Goal: Transaction & Acquisition: Purchase product/service

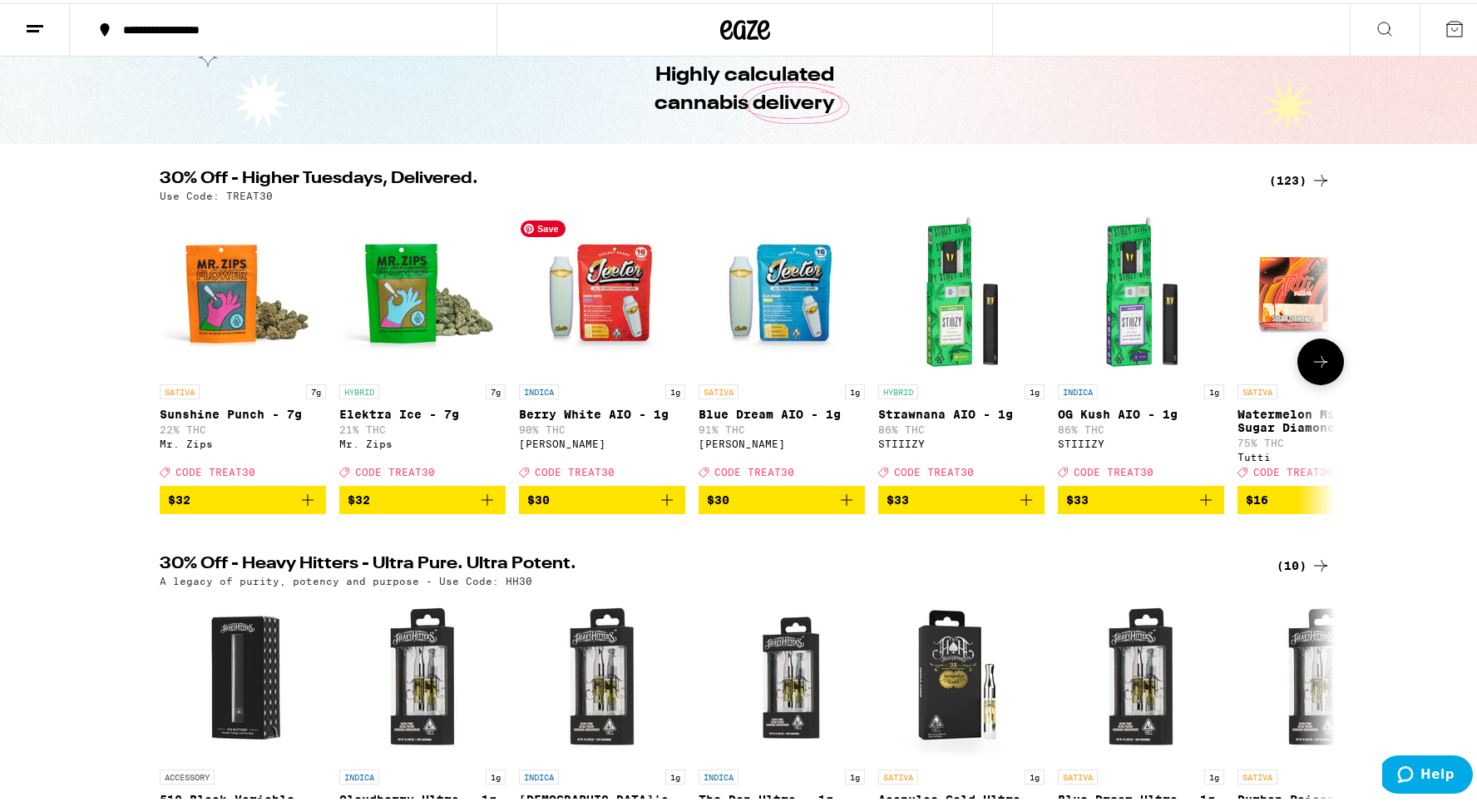
scroll to position [74, 0]
click at [1286, 179] on div "(123)" at bounding box center [1300, 177] width 62 height 20
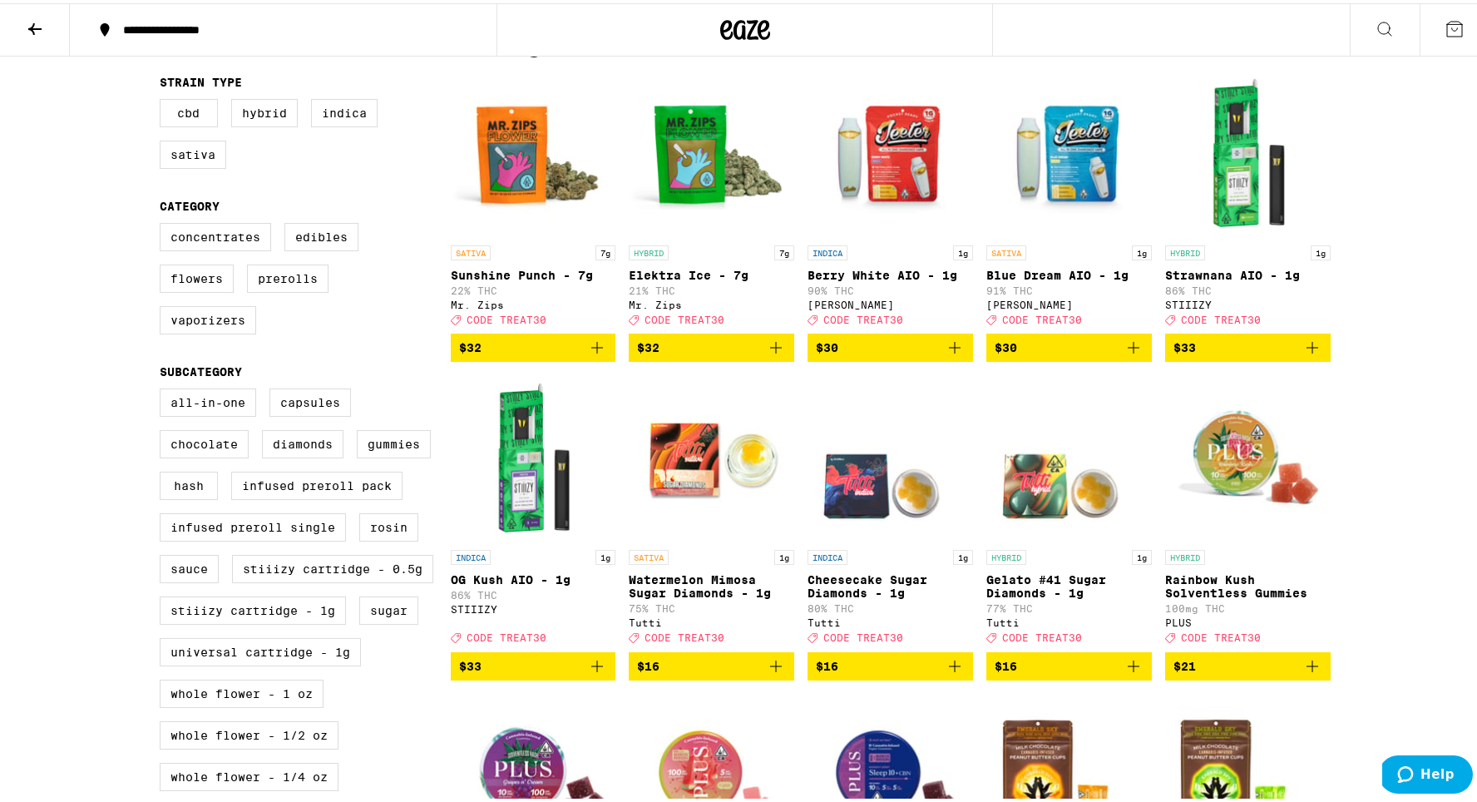
scroll to position [197, 0]
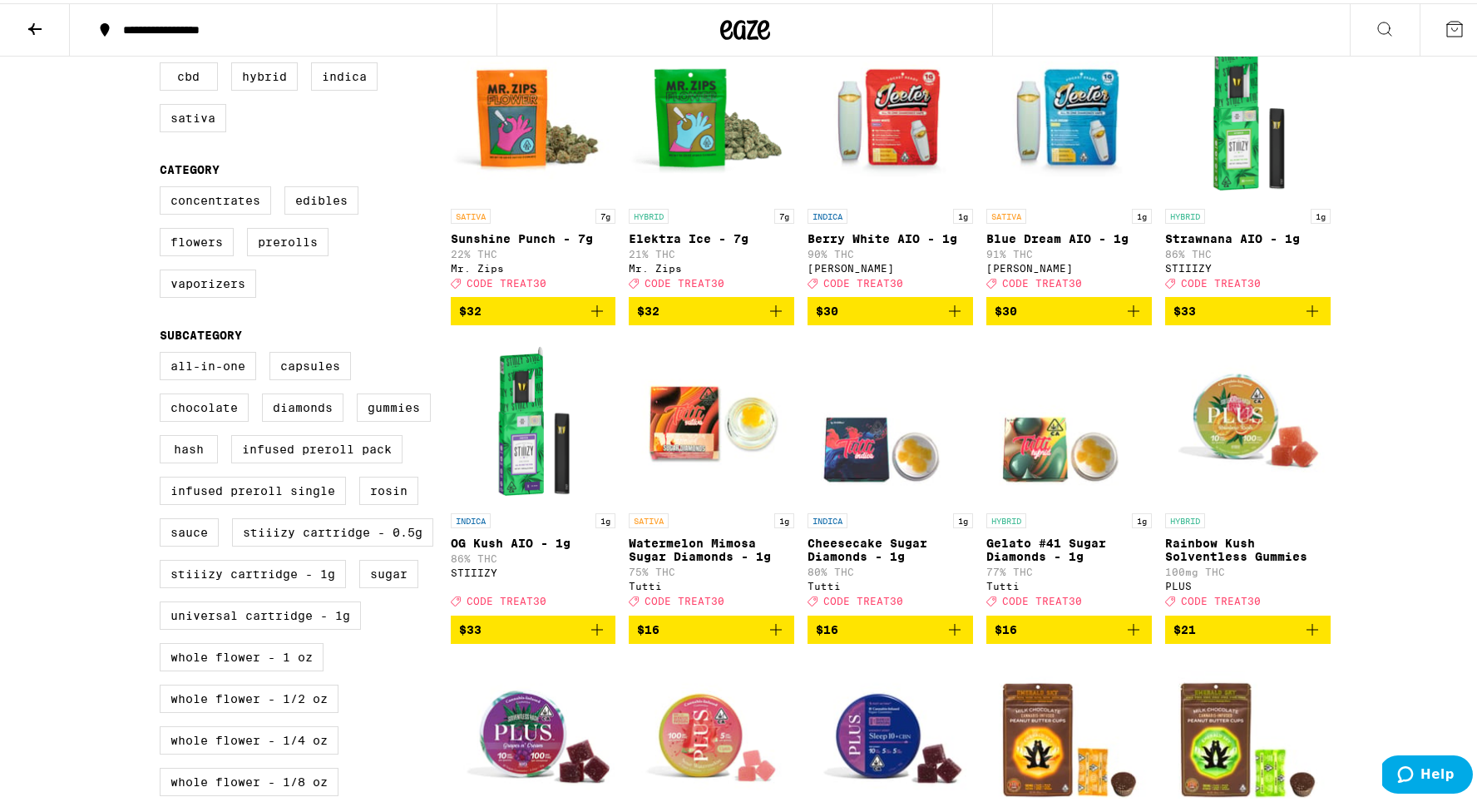
click at [775, 636] on icon "Add to bag" at bounding box center [776, 626] width 20 height 20
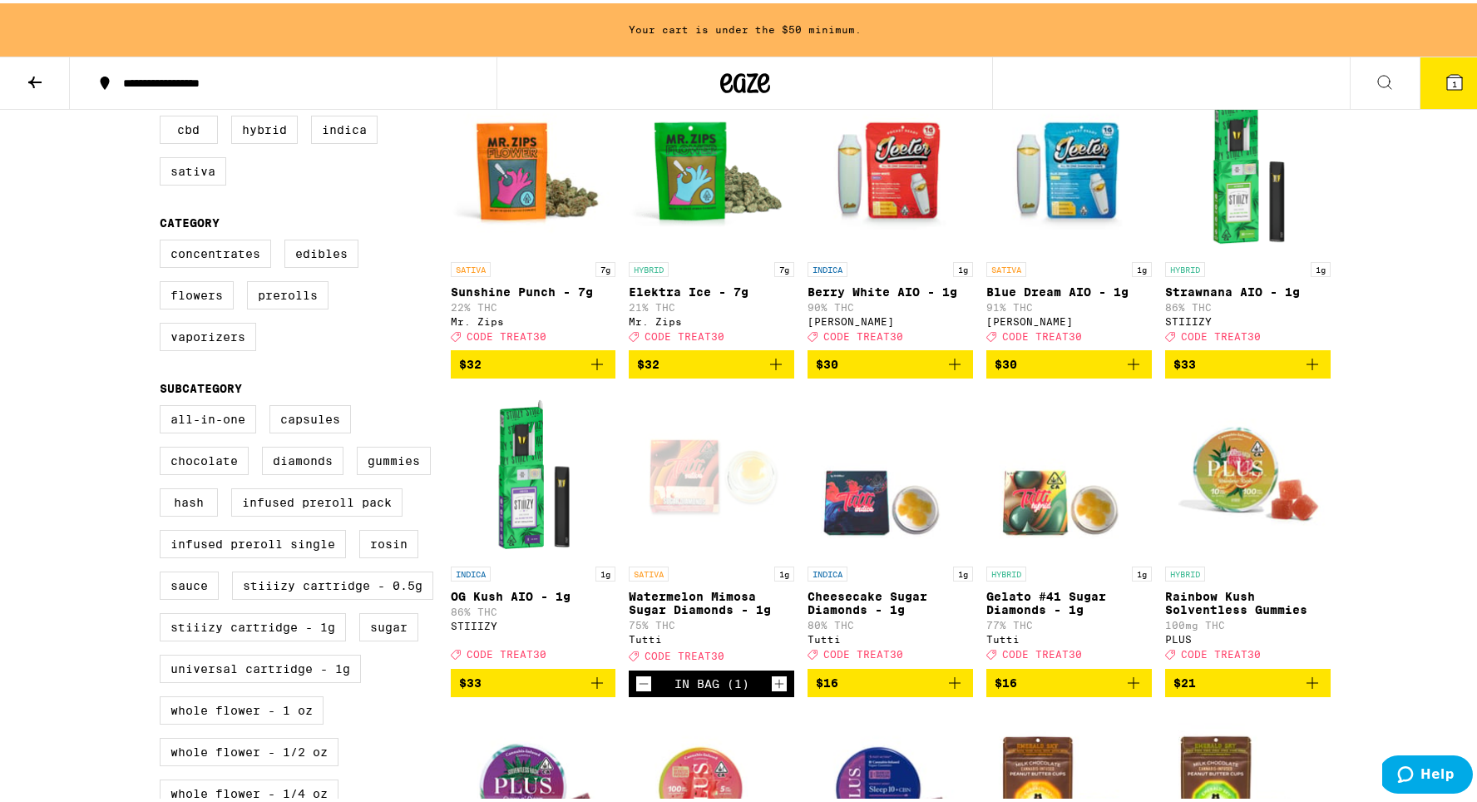
click at [950, 689] on icon "Add to bag" at bounding box center [955, 679] width 20 height 20
click at [1128, 689] on icon "Add to bag" at bounding box center [1133, 679] width 20 height 20
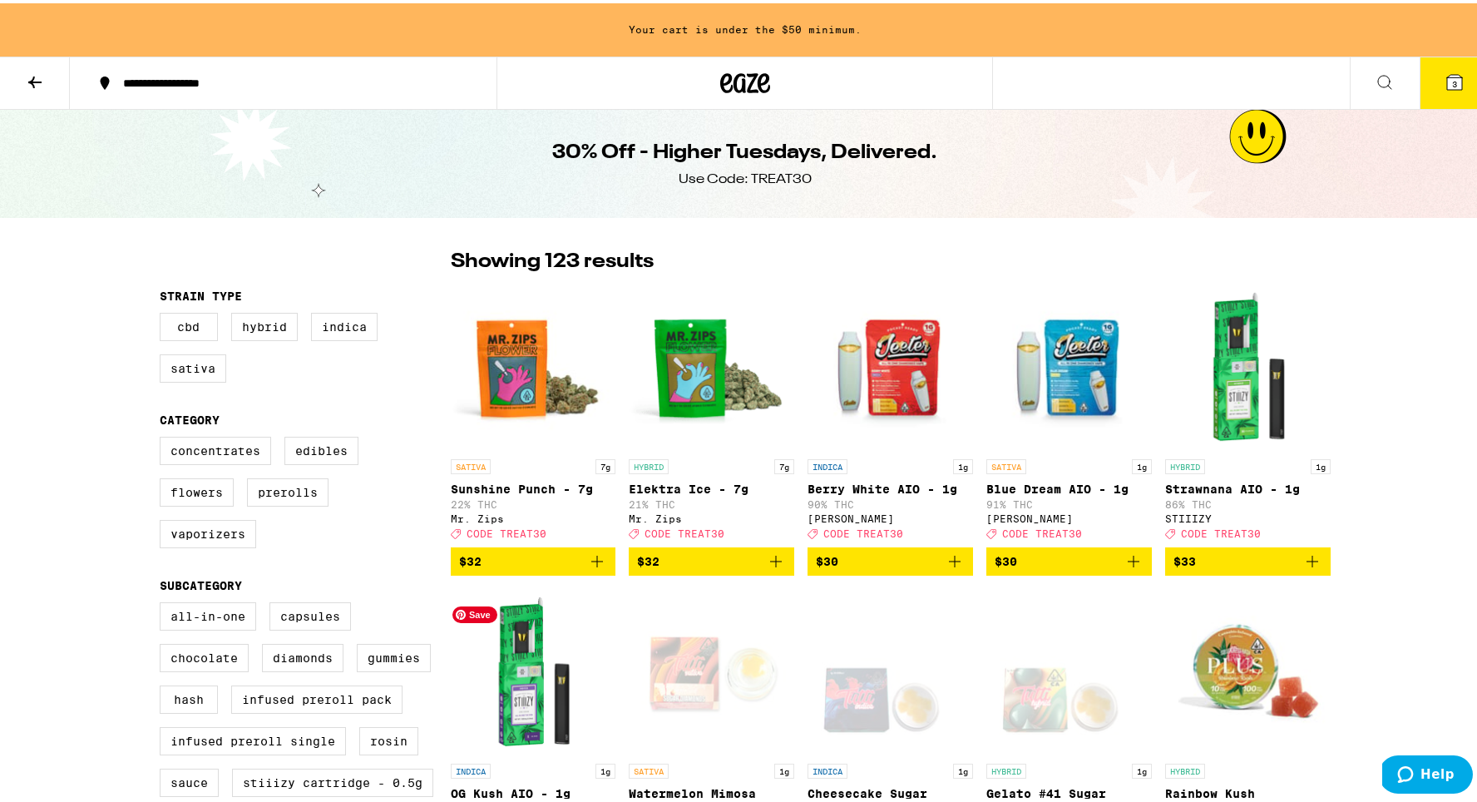
scroll to position [0, 0]
click at [250, 456] on label "Concentrates" at bounding box center [215, 447] width 111 height 28
click at [164, 437] on input "Concentrates" at bounding box center [163, 436] width 1 height 1
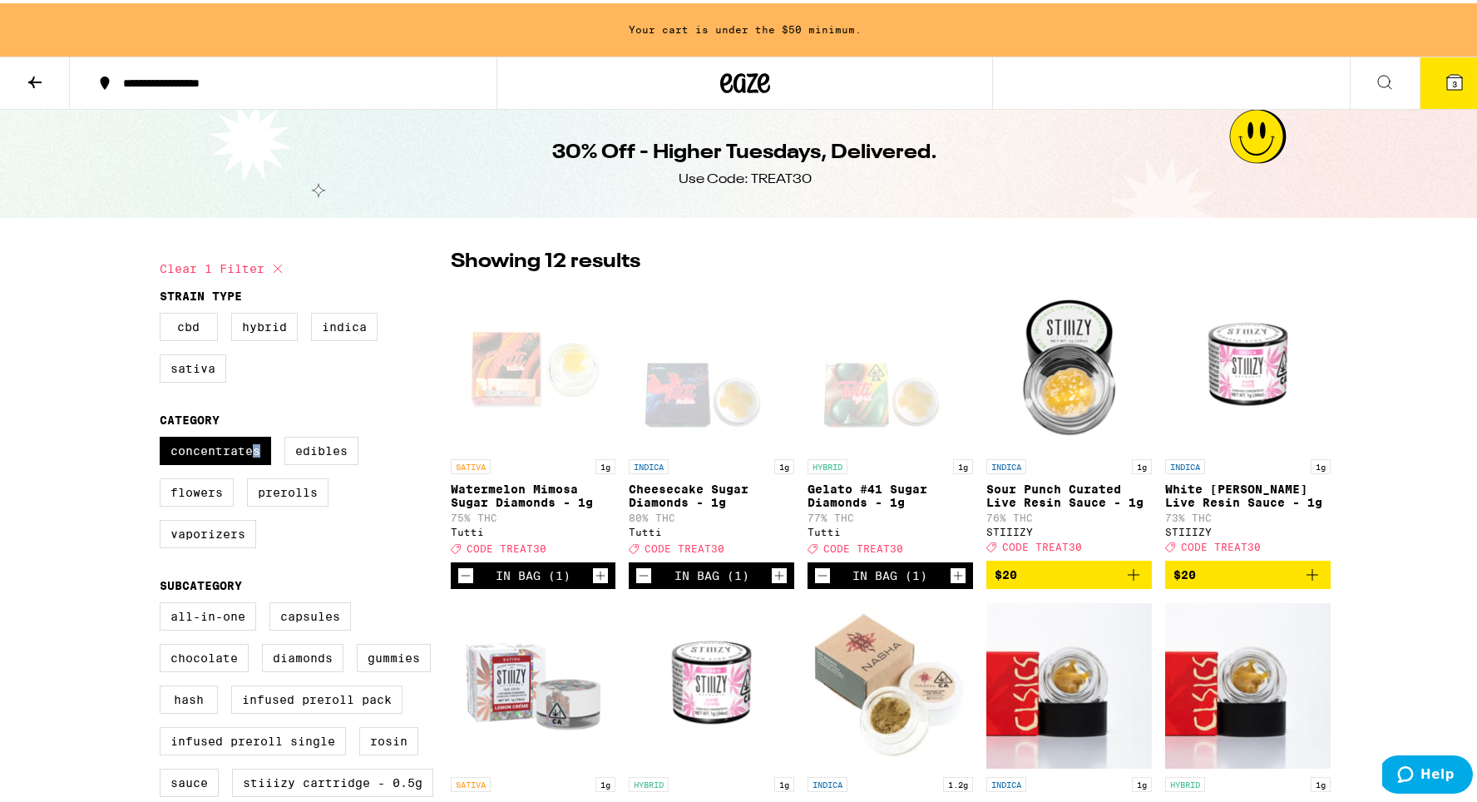
click at [1127, 577] on icon "Add to bag" at bounding box center [1133, 571] width 12 height 12
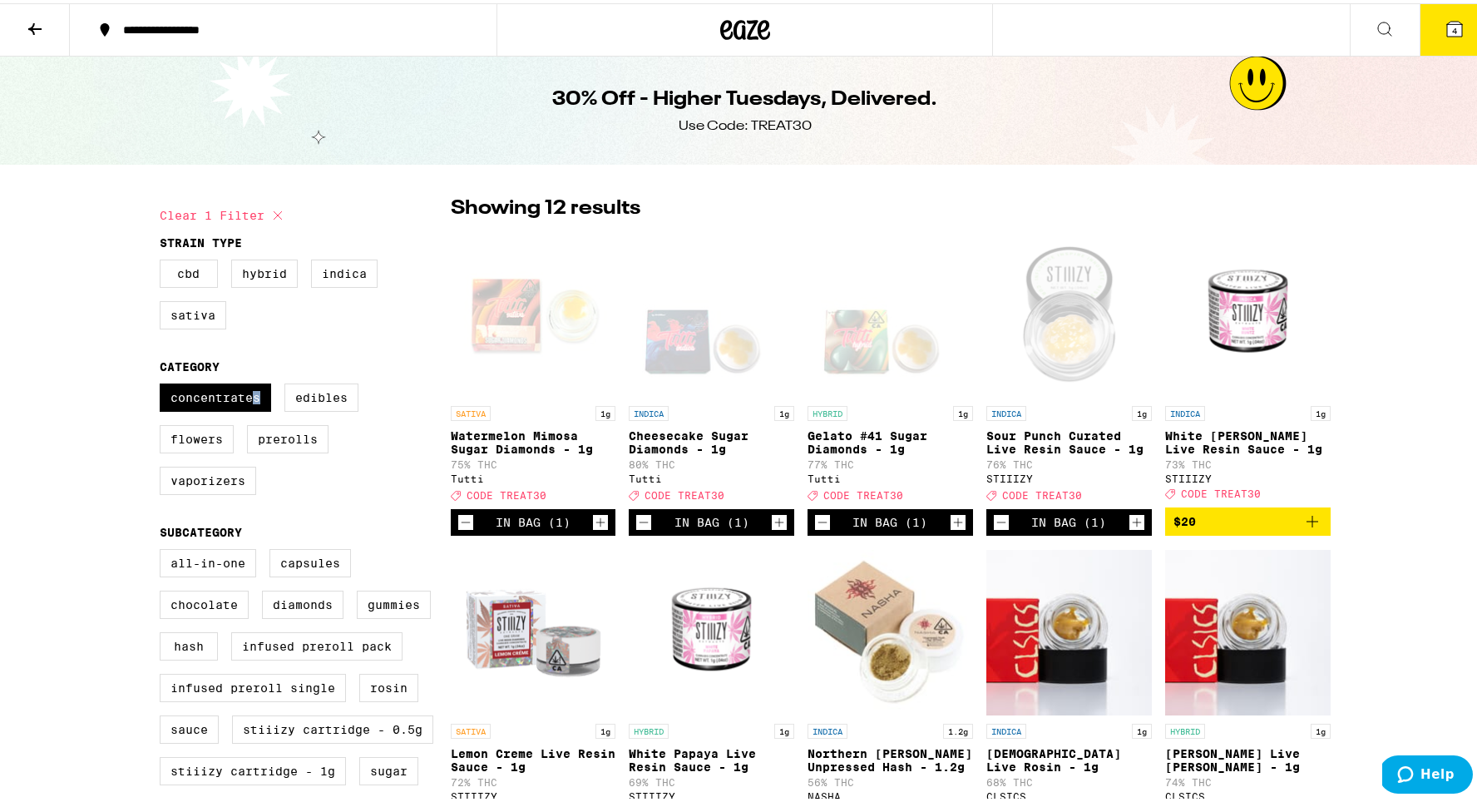
click at [458, 529] on icon "Decrement" at bounding box center [465, 519] width 15 height 20
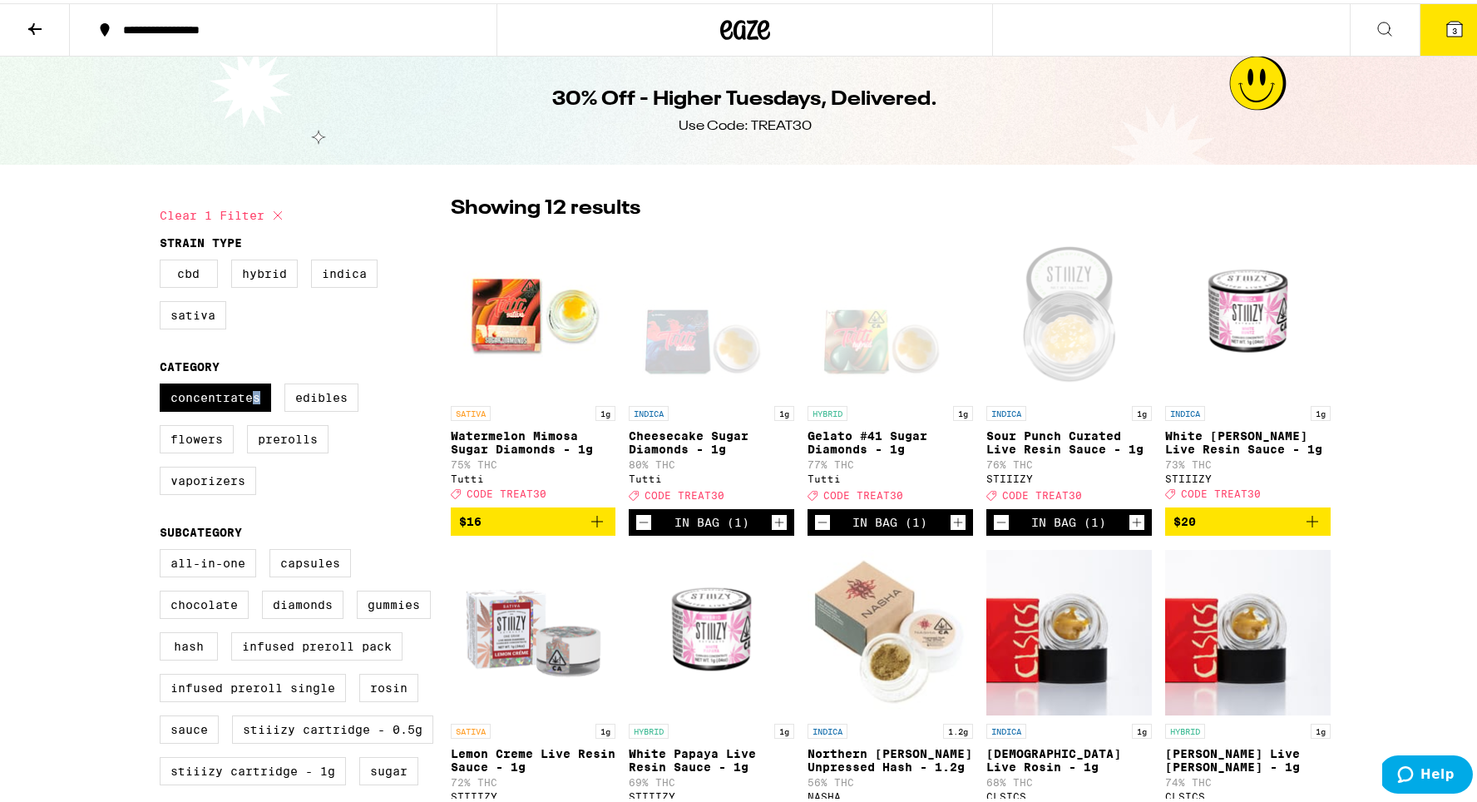
click at [773, 529] on icon "Increment" at bounding box center [779, 519] width 15 height 20
click at [955, 529] on icon "Increment" at bounding box center [957, 519] width 15 height 20
click at [269, 213] on icon at bounding box center [278, 212] width 20 height 20
checkbox input "false"
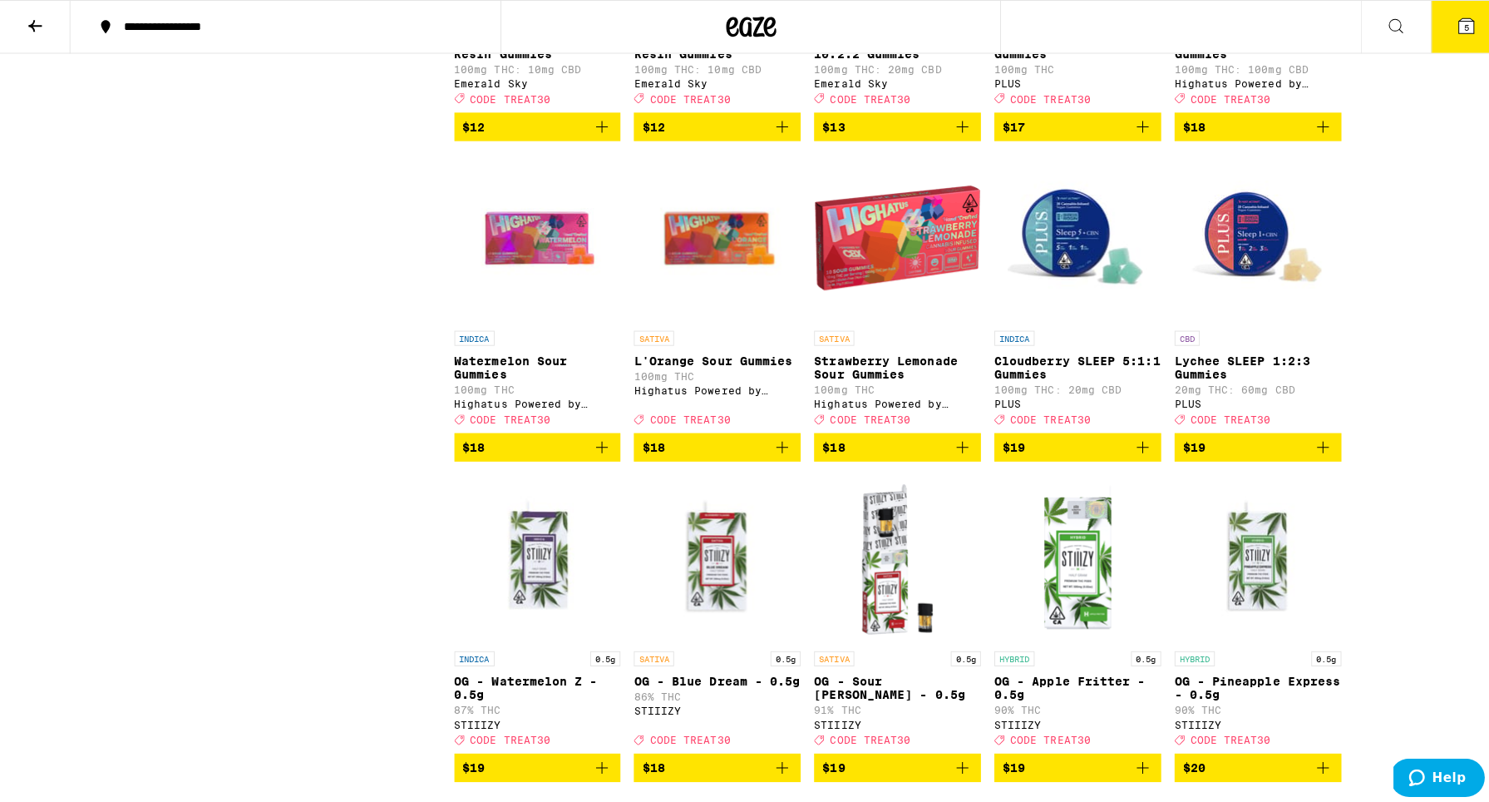
scroll to position [1991, 0]
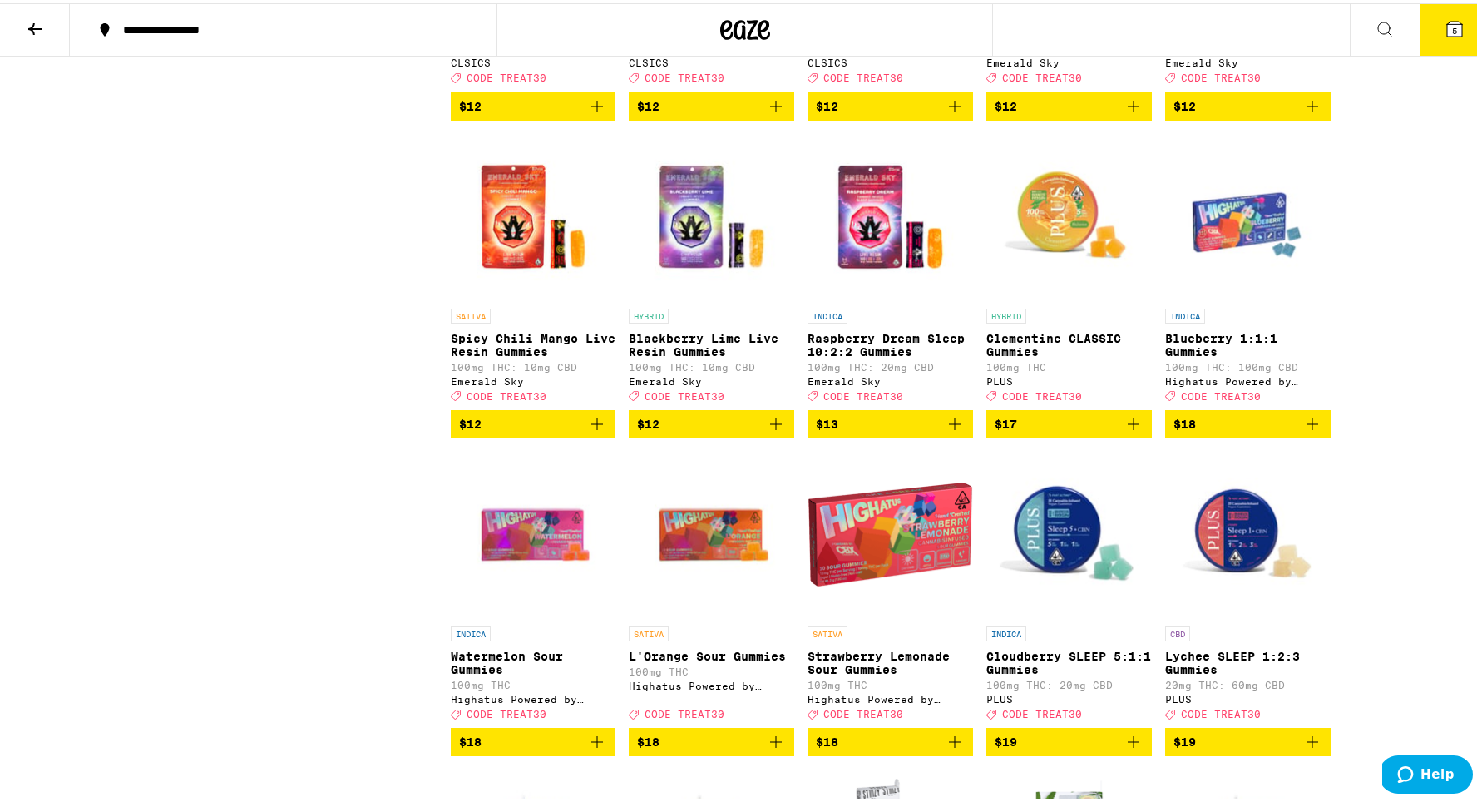
click at [1428, 46] on button "5" at bounding box center [1454, 27] width 70 height 52
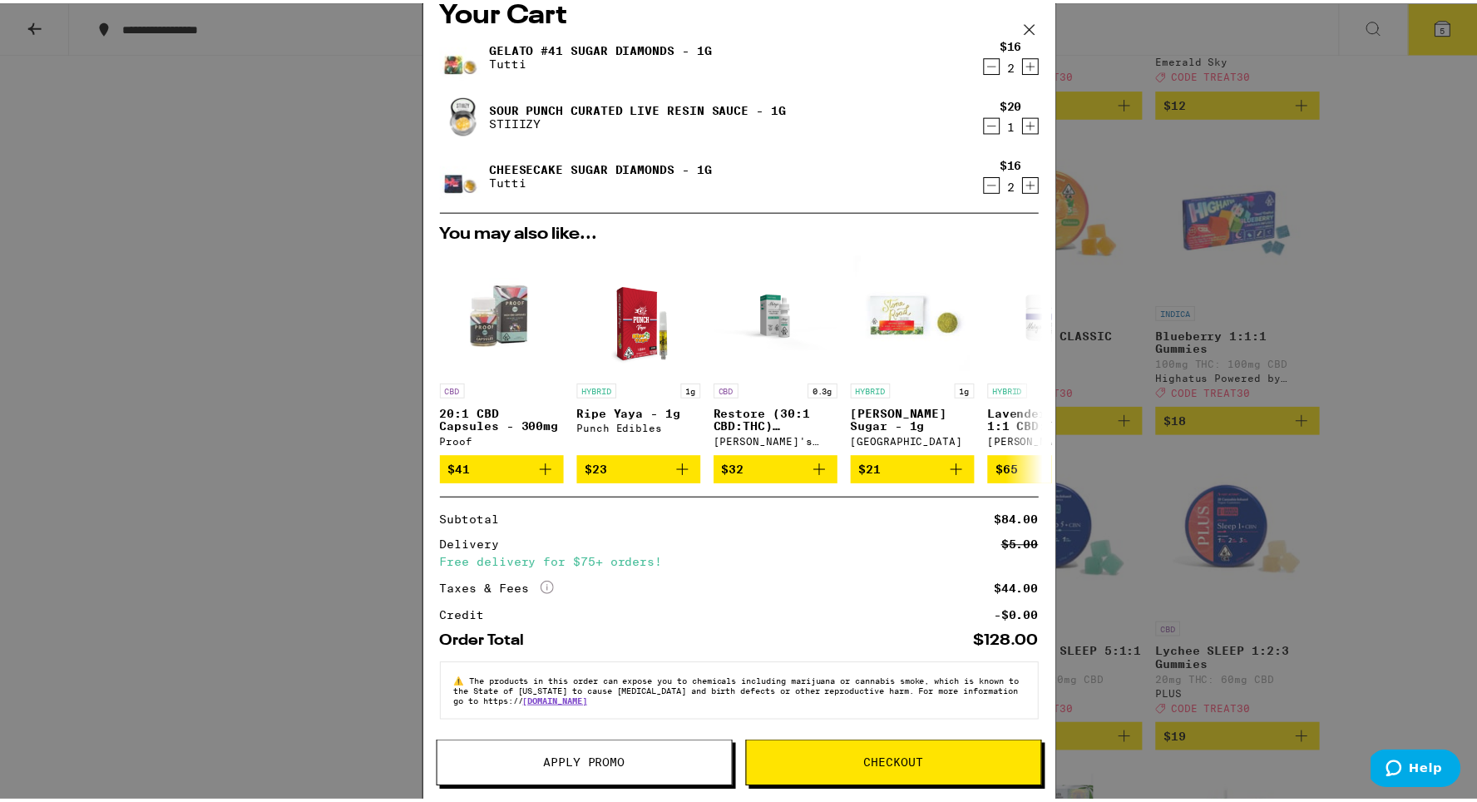
scroll to position [33, 0]
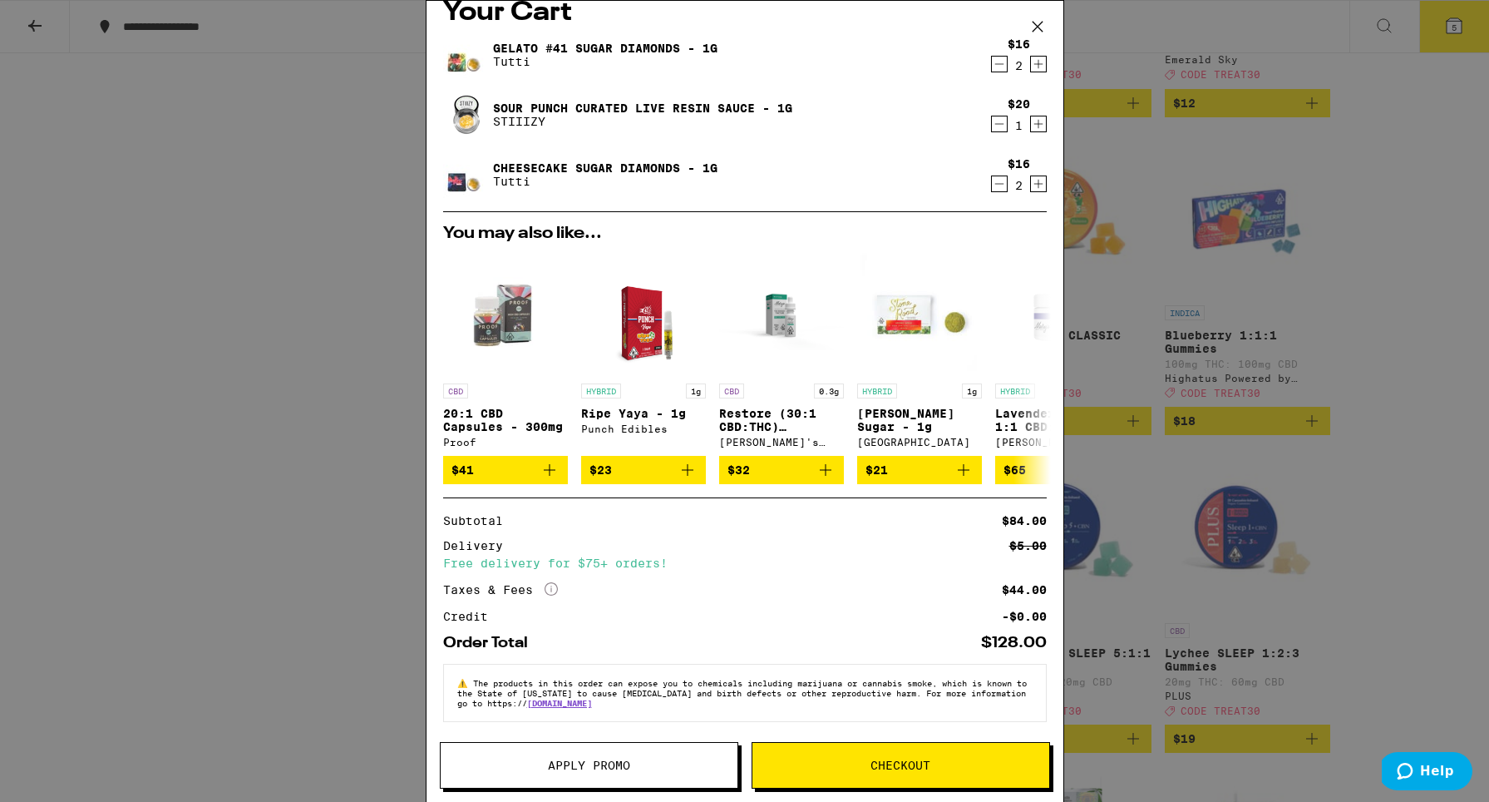
click at [540, 765] on span "Apply Promo" at bounding box center [589, 765] width 297 height 12
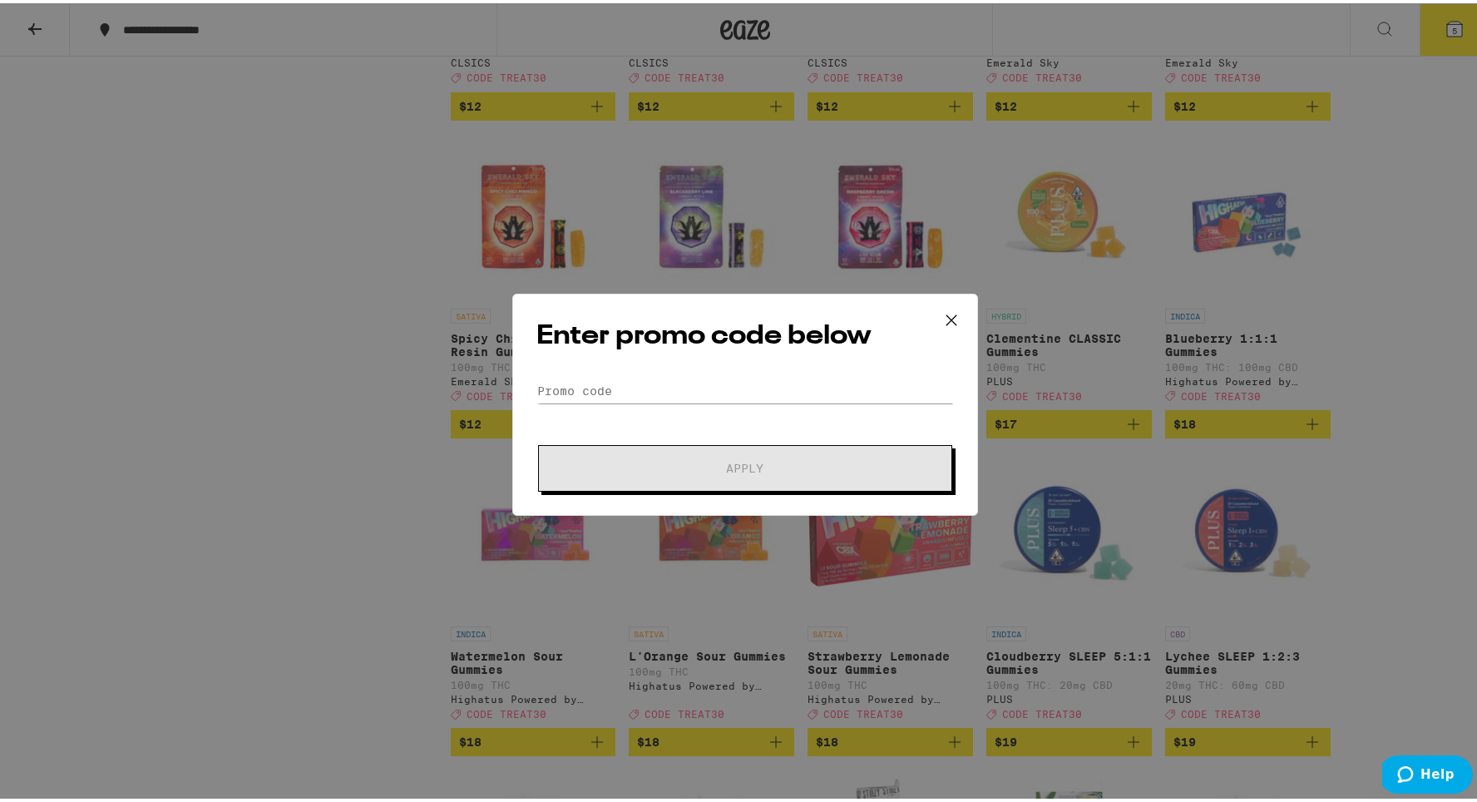
click at [649, 372] on div "Enter promo code below Promo Code Apply" at bounding box center [745, 401] width 466 height 222
click at [632, 396] on input "Promo Code" at bounding box center [744, 387] width 417 height 25
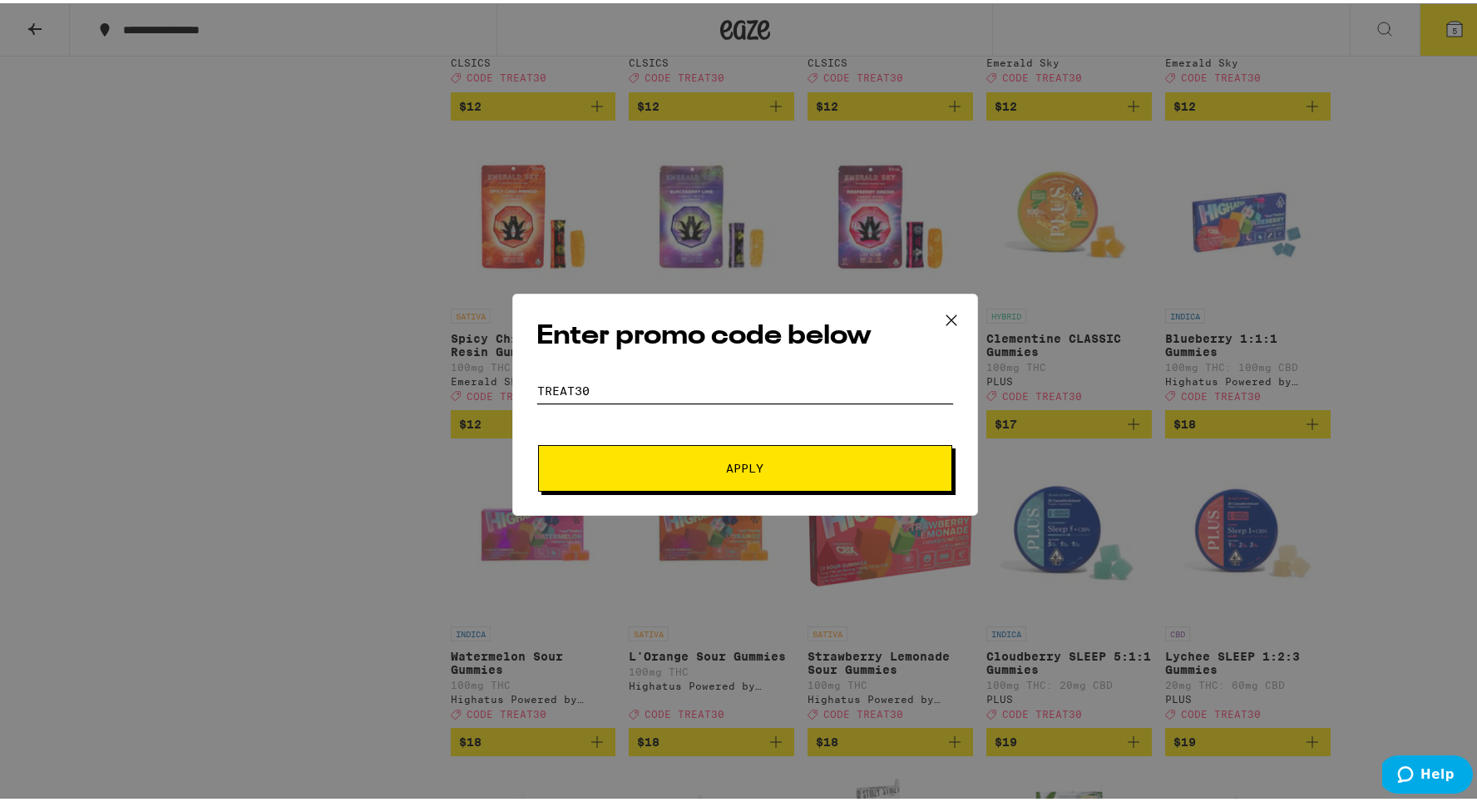
type input "treat30"
click at [709, 451] on button "Apply" at bounding box center [745, 464] width 414 height 47
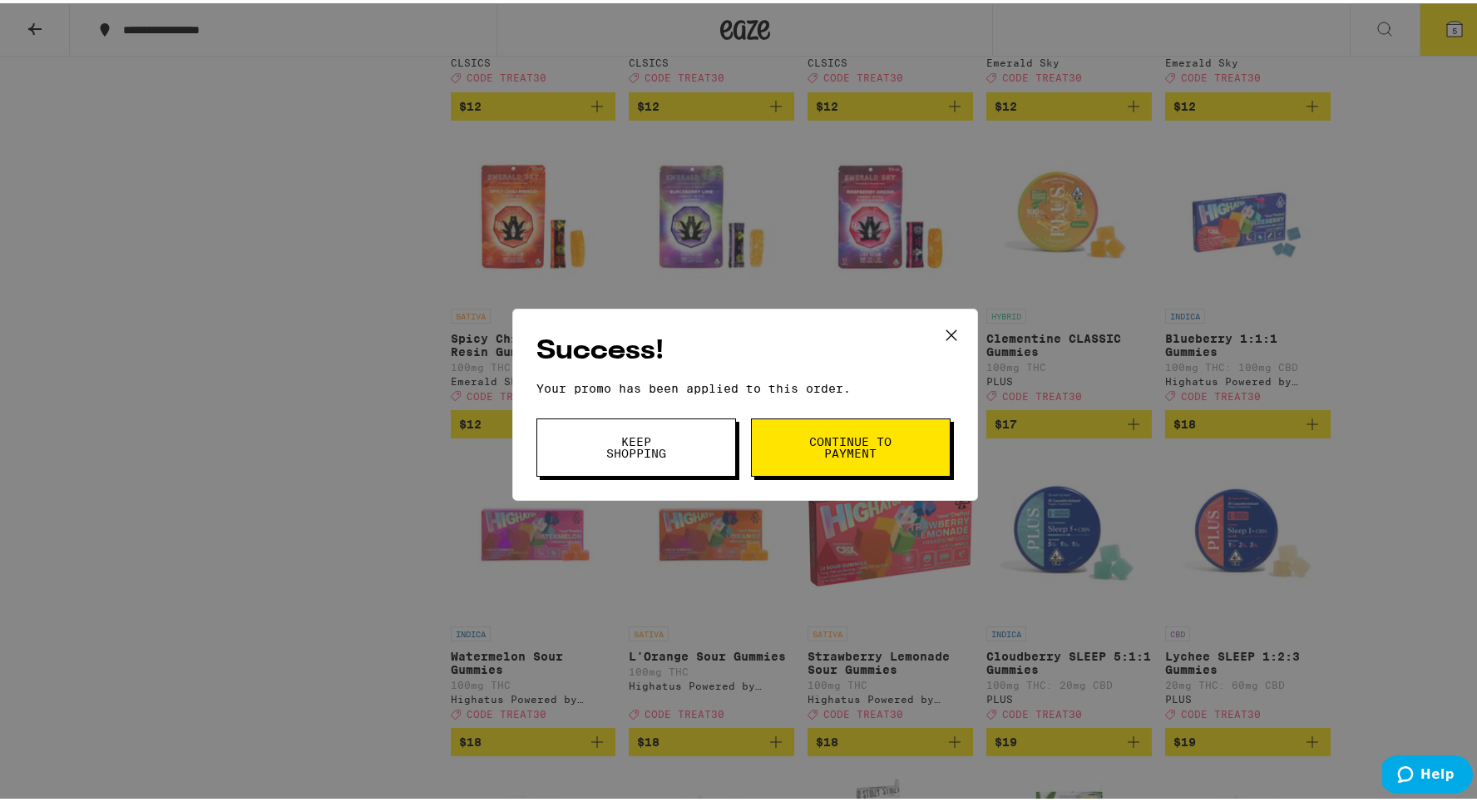
click at [871, 451] on span "Continue to payment" at bounding box center [850, 443] width 85 height 23
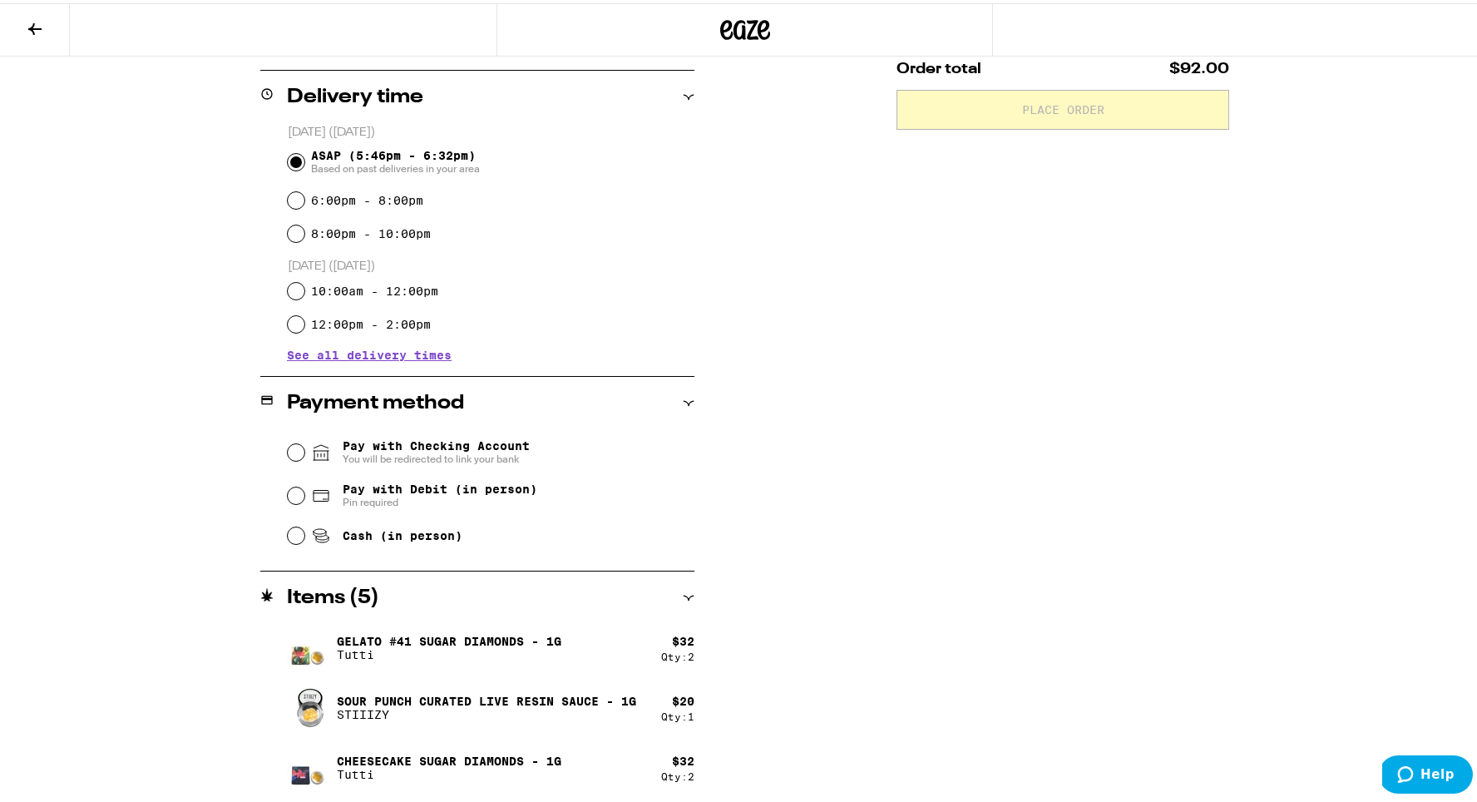
scroll to position [396, 0]
click at [293, 444] on input "Pay with Checking Account You will be redirected to link your bank" at bounding box center [296, 449] width 17 height 17
click at [278, 492] on div "Pay with Checking Account You will be redirected to link your bank Pay with Deb…" at bounding box center [477, 489] width 434 height 124
click at [291, 493] on input "Pay with Debit (in person) Pin required" at bounding box center [296, 492] width 17 height 17
radio input "true"
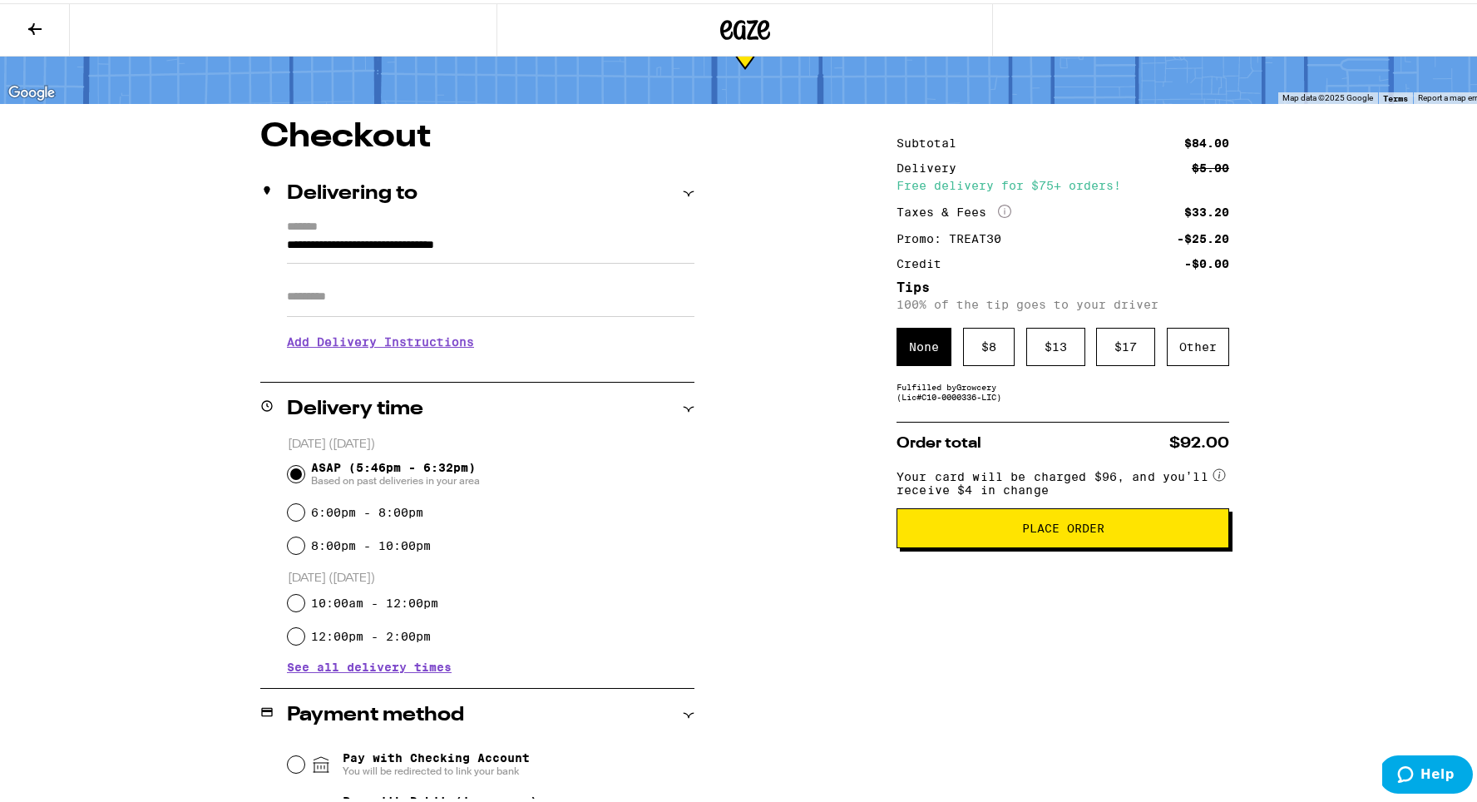
scroll to position [72, 0]
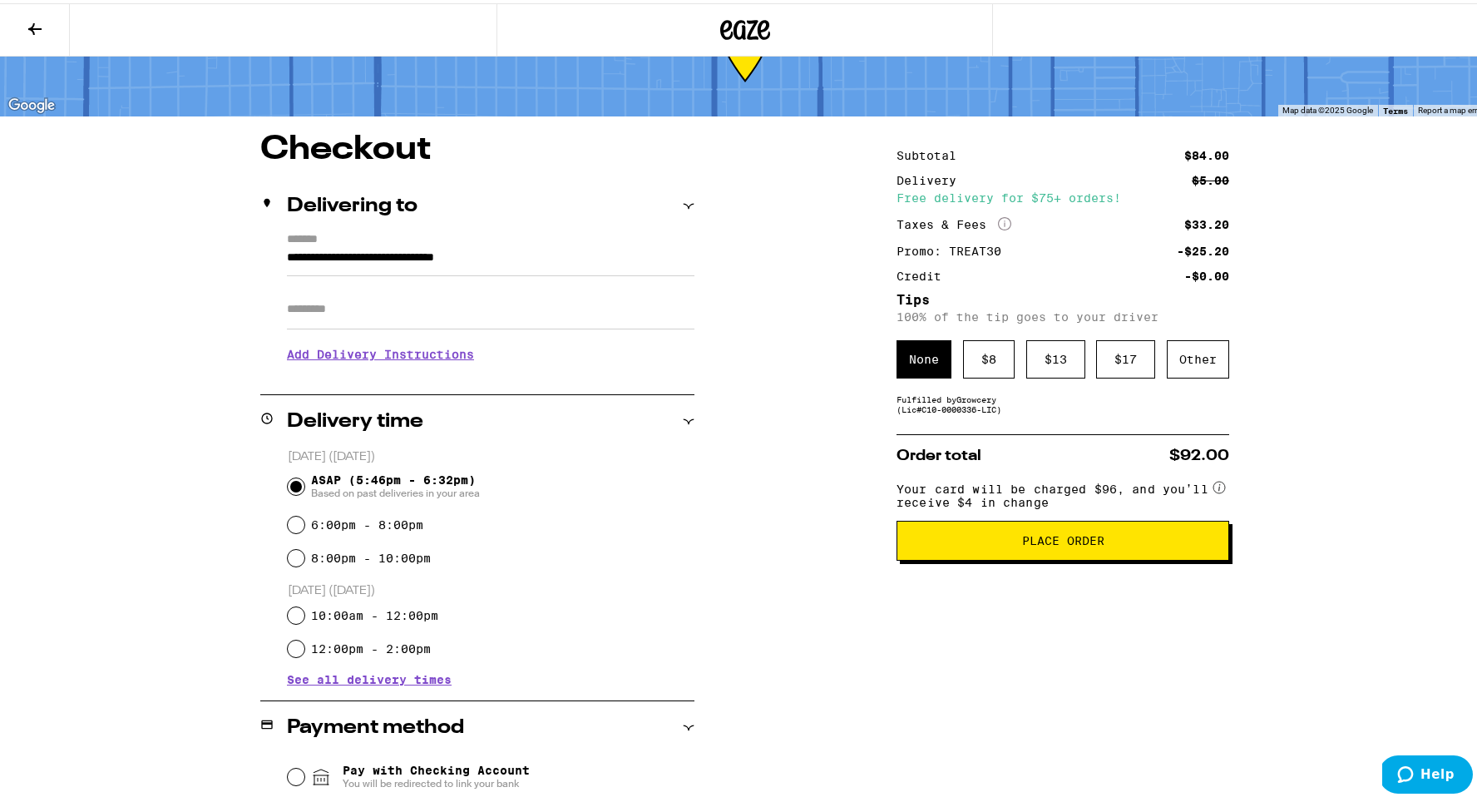
click at [1008, 557] on button "Place Order" at bounding box center [1062, 537] width 333 height 40
